Goal: Navigation & Orientation: Find specific page/section

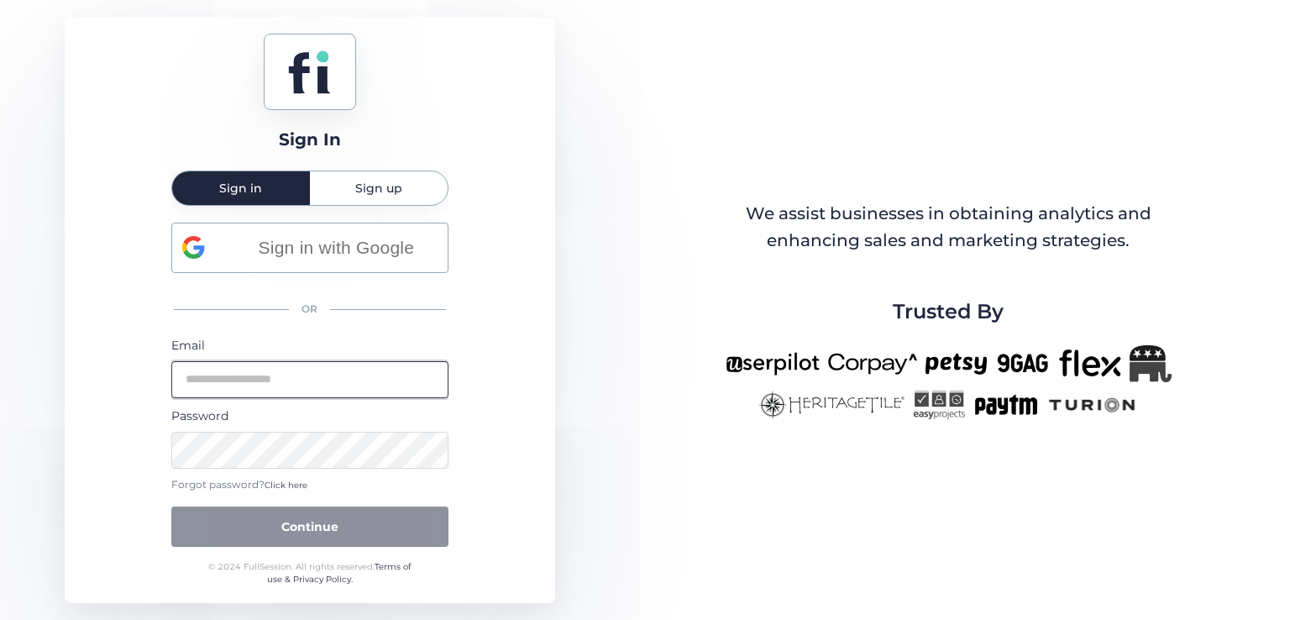
click at [318, 376] on input "email" at bounding box center [309, 379] width 277 height 37
type input "**********"
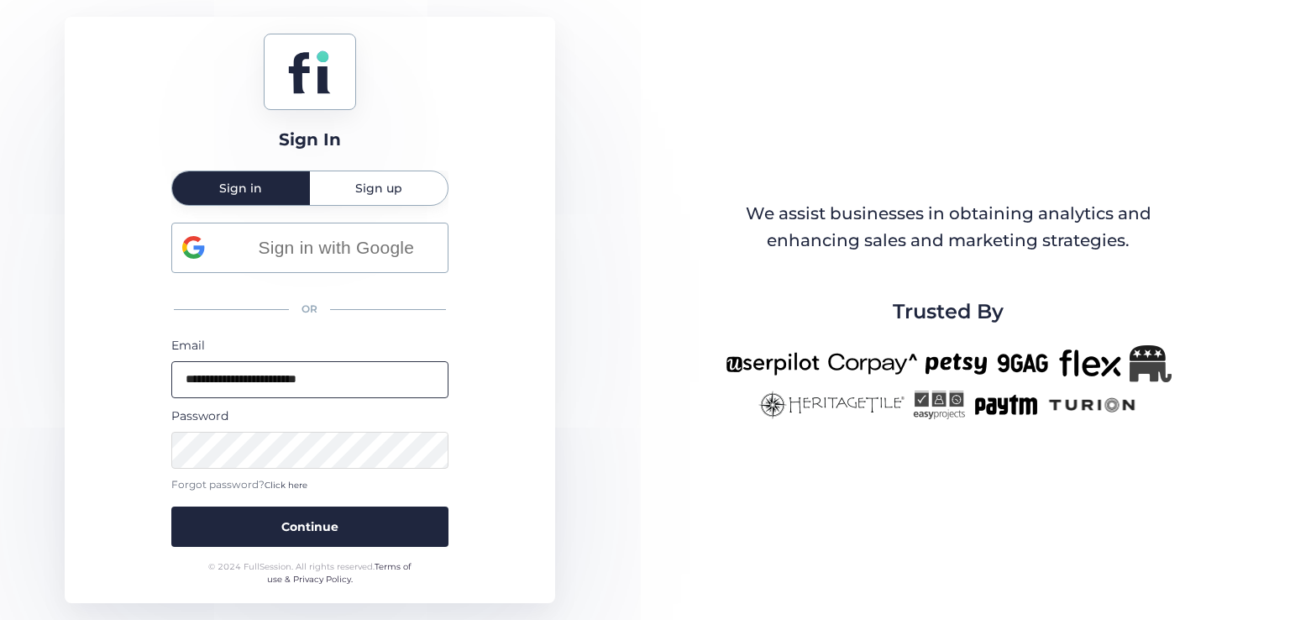
click at [171, 507] on button "Continue" at bounding box center [309, 527] width 277 height 40
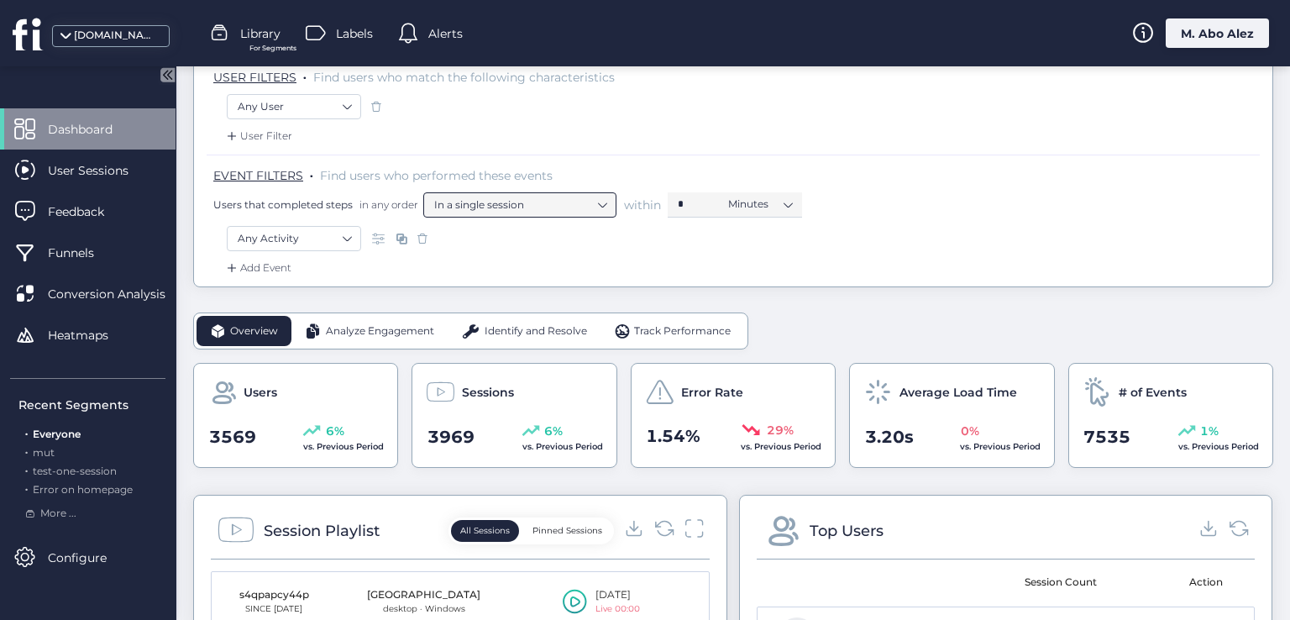
scroll to position [252, 0]
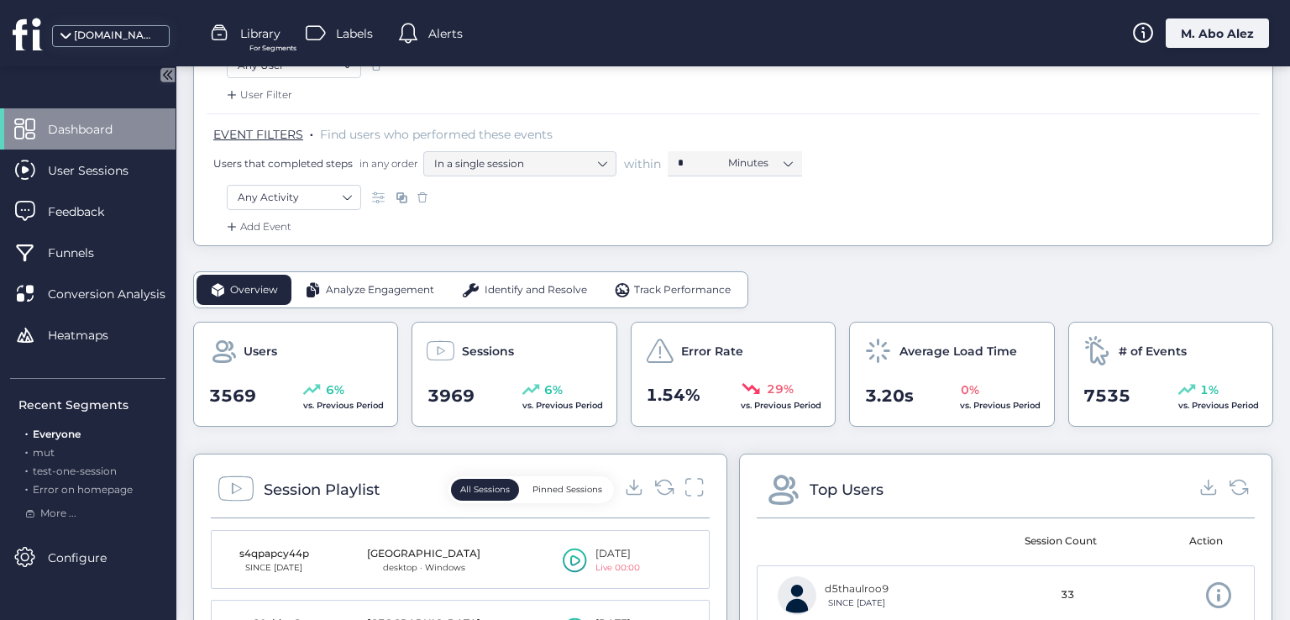
click at [857, 229] on div "Add Event" at bounding box center [733, 231] width 1053 height 27
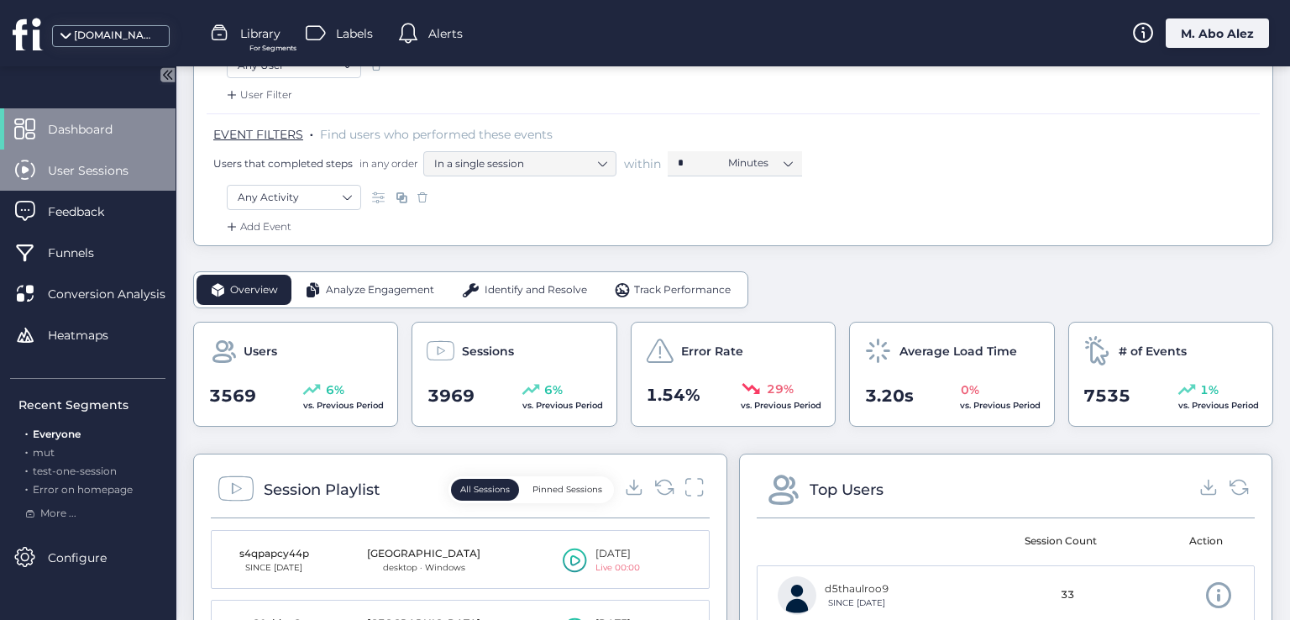
click at [115, 176] on span "User Sessions" at bounding box center [101, 170] width 106 height 18
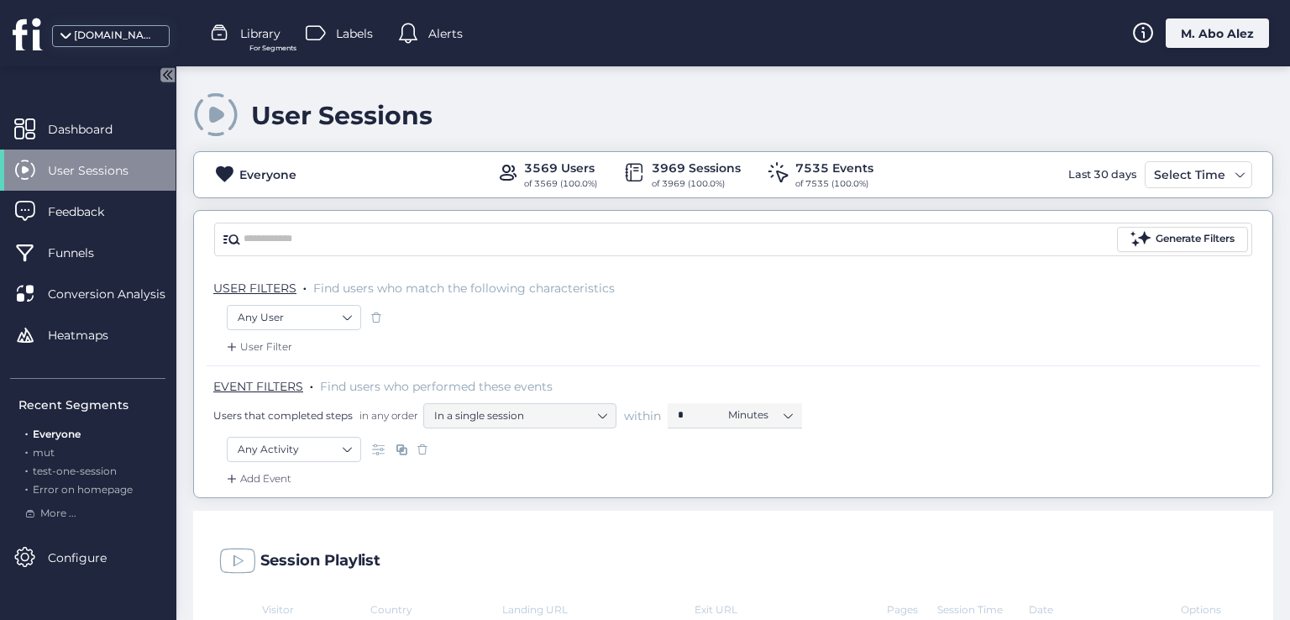
drag, startPoint x: 427, startPoint y: 114, endPoint x: 223, endPoint y: 116, distance: 203.3
click at [223, 116] on div "User Sessions" at bounding box center [733, 116] width 1080 height 48
copy div "User Sessions"
